Goal: Task Accomplishment & Management: Use online tool/utility

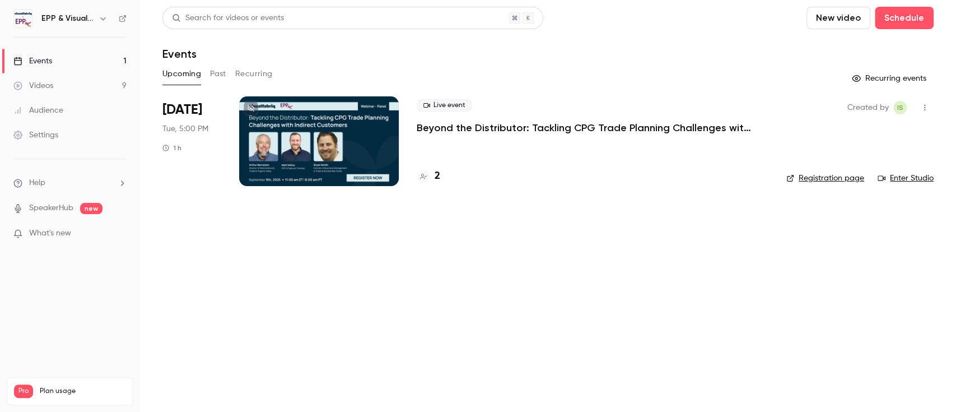
click at [485, 129] on p "Beyond the Distributor: Tackling CPG Trade Planning Challenges with Indirect Cu…" at bounding box center [585, 127] width 336 height 13
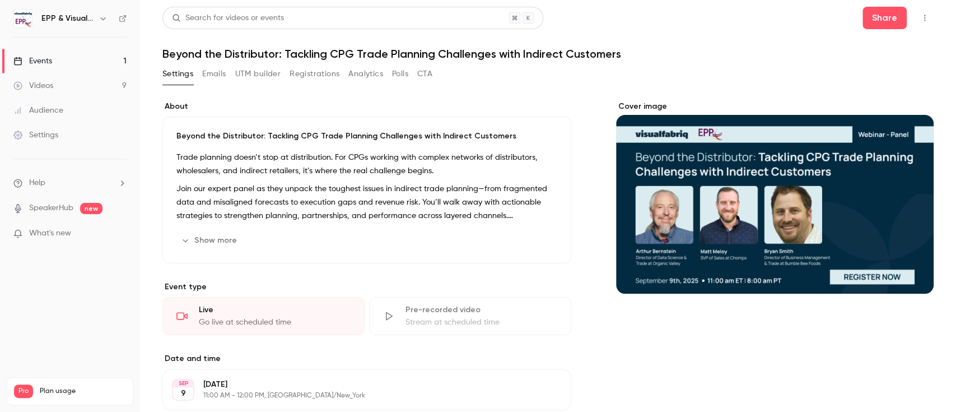
click at [254, 72] on button "UTM builder" at bounding box center [257, 74] width 45 height 18
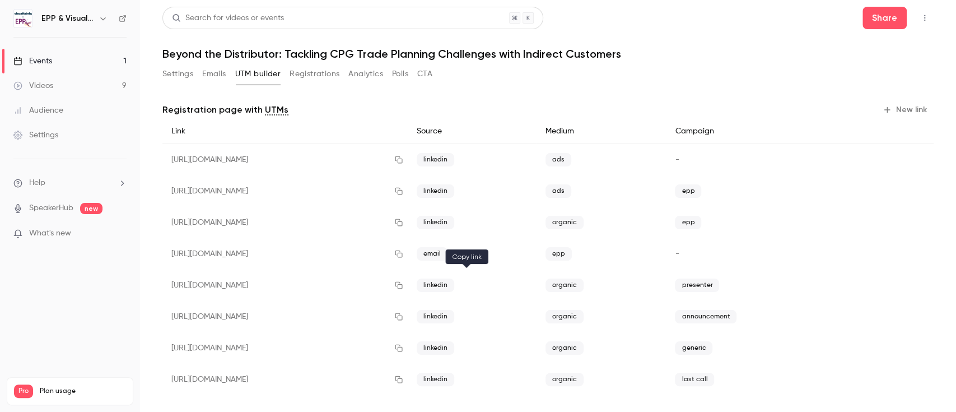
click at [403, 282] on icon "button" at bounding box center [398, 285] width 9 height 8
click at [403, 318] on icon "button" at bounding box center [398, 317] width 9 height 8
click at [403, 350] on icon "button" at bounding box center [398, 348] width 9 height 8
click at [403, 351] on icon "button" at bounding box center [399, 348] width 7 height 7
click at [403, 345] on icon "button" at bounding box center [398, 348] width 9 height 8
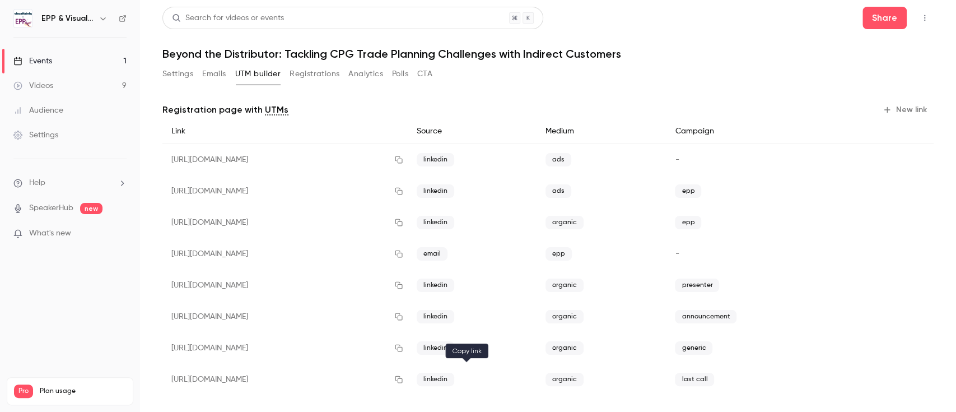
click at [403, 383] on icon "button" at bounding box center [398, 379] width 9 height 8
